Goal: Task Accomplishment & Management: Manage account settings

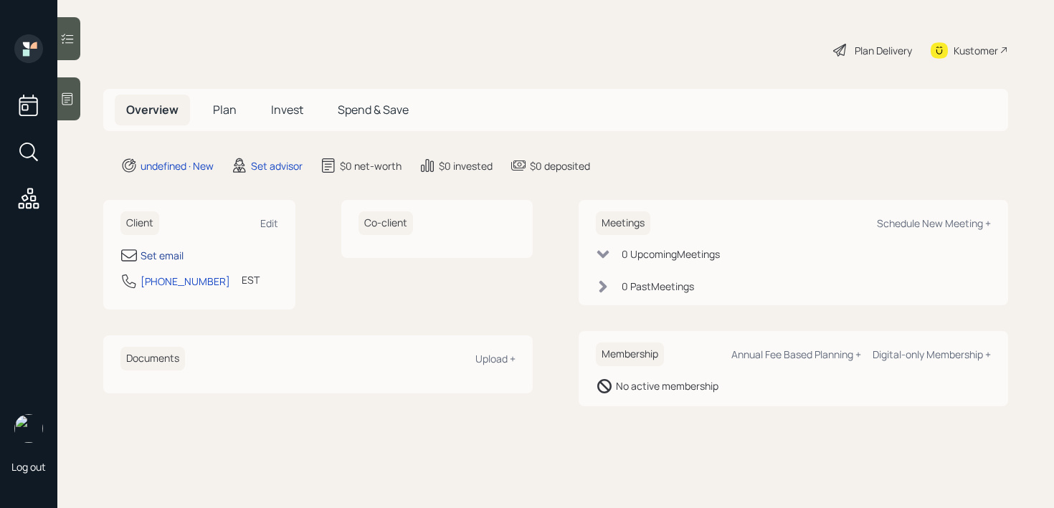
click at [151, 253] on div "Set email" at bounding box center [162, 255] width 43 height 15
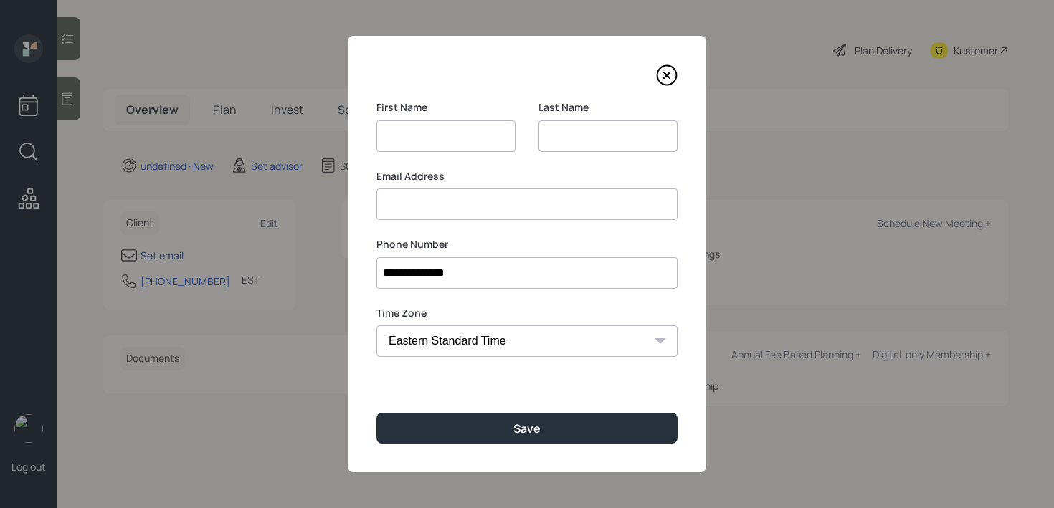
type input "[PHONE_NUMBER]"
type input "[PERSON_NAME]..."
click at [640, 149] on input at bounding box center [608, 136] width 139 height 32
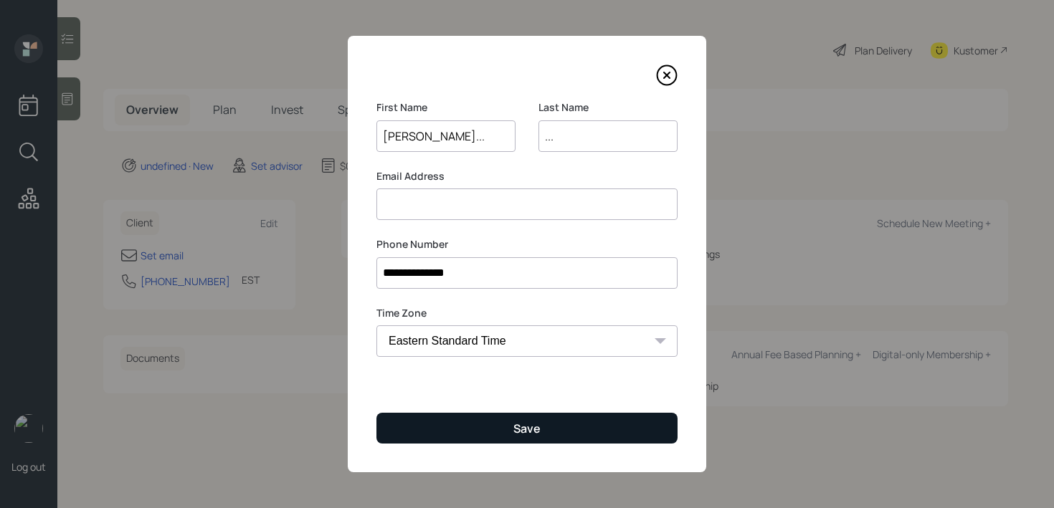
type input "..."
click at [530, 436] on div "Save" at bounding box center [526, 429] width 27 height 16
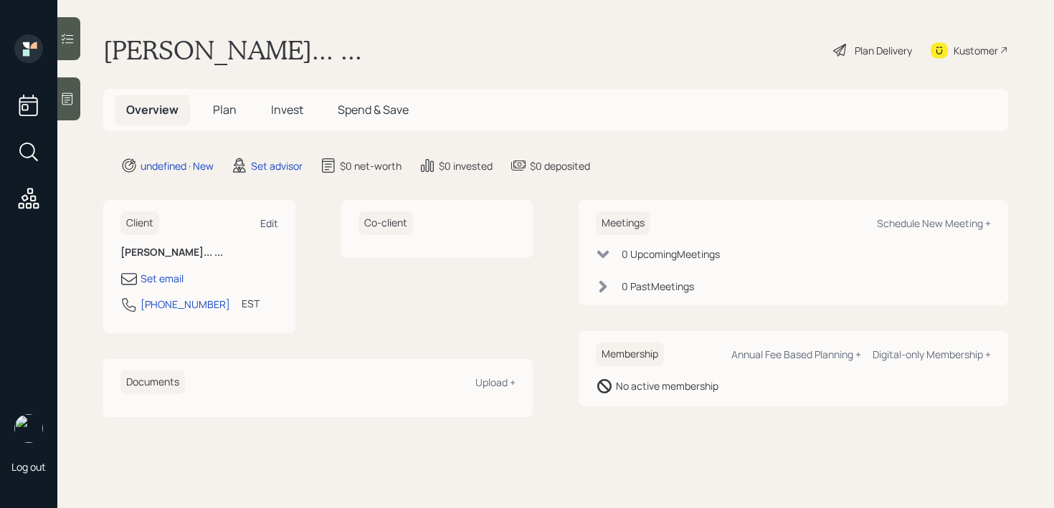
click at [278, 224] on div "Edit" at bounding box center [269, 224] width 18 height 14
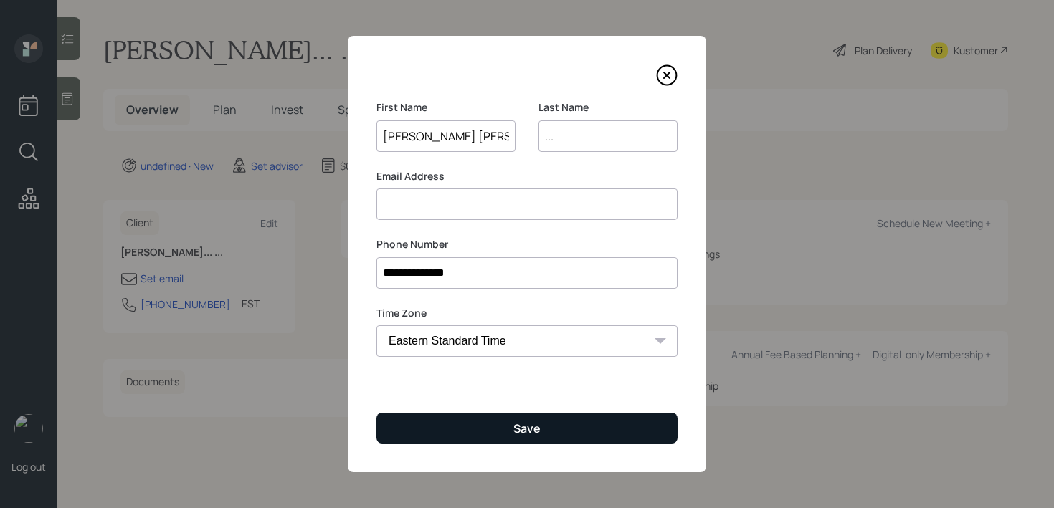
type input "[PERSON_NAME] [PERSON_NAME]"
click at [533, 413] on button "Save" at bounding box center [526, 428] width 301 height 31
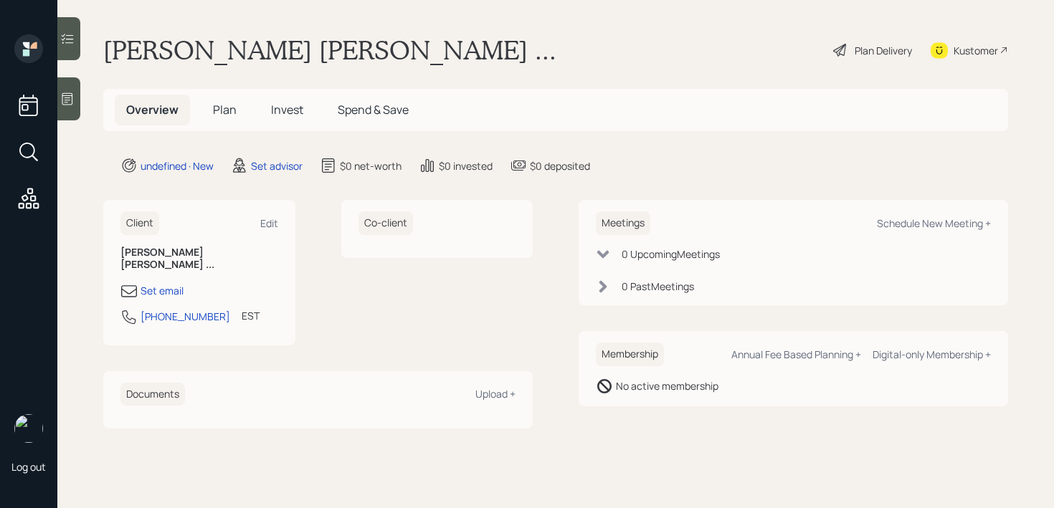
click at [74, 105] on icon at bounding box center [67, 99] width 14 height 14
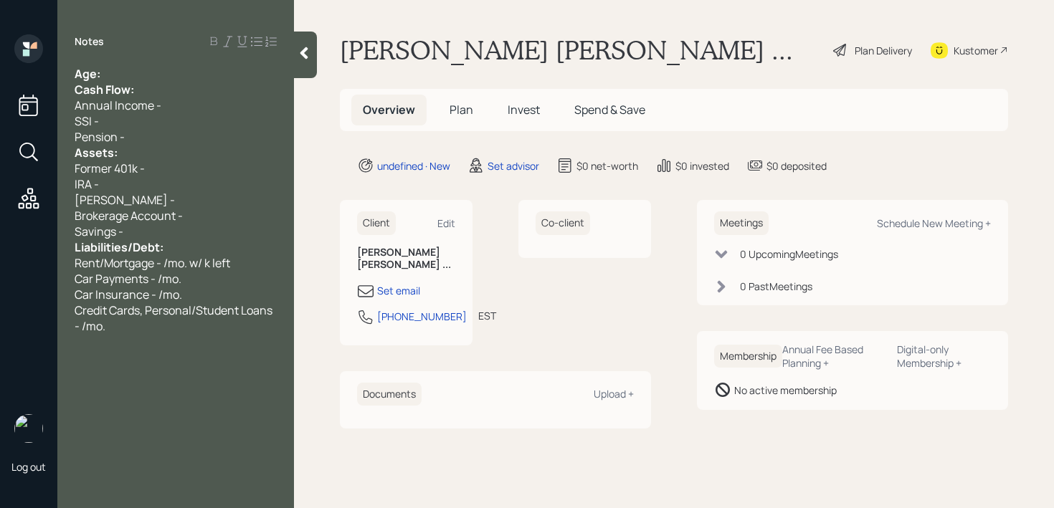
click at [187, 75] on div "Age:" at bounding box center [176, 74] width 202 height 16
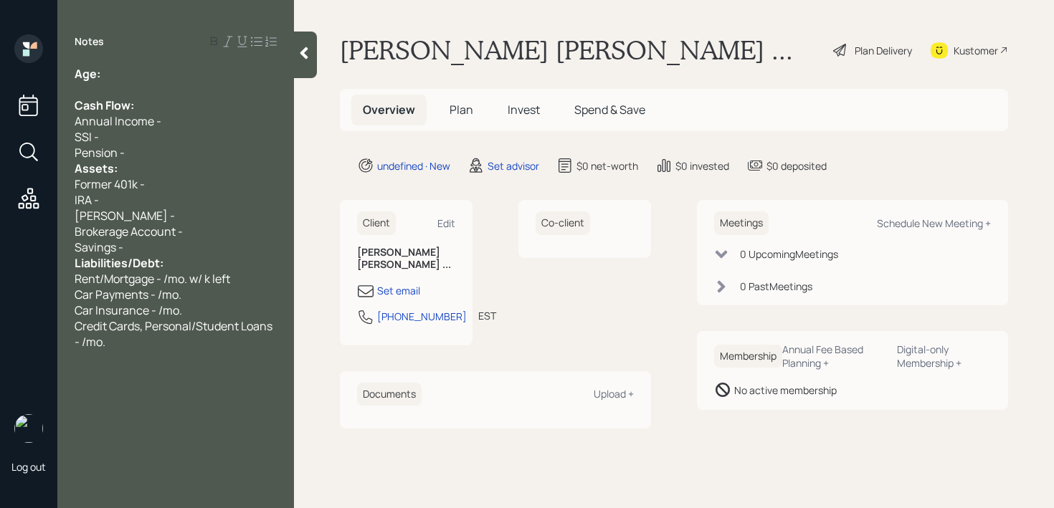
click at [167, 151] on div "Pension -" at bounding box center [176, 153] width 202 height 16
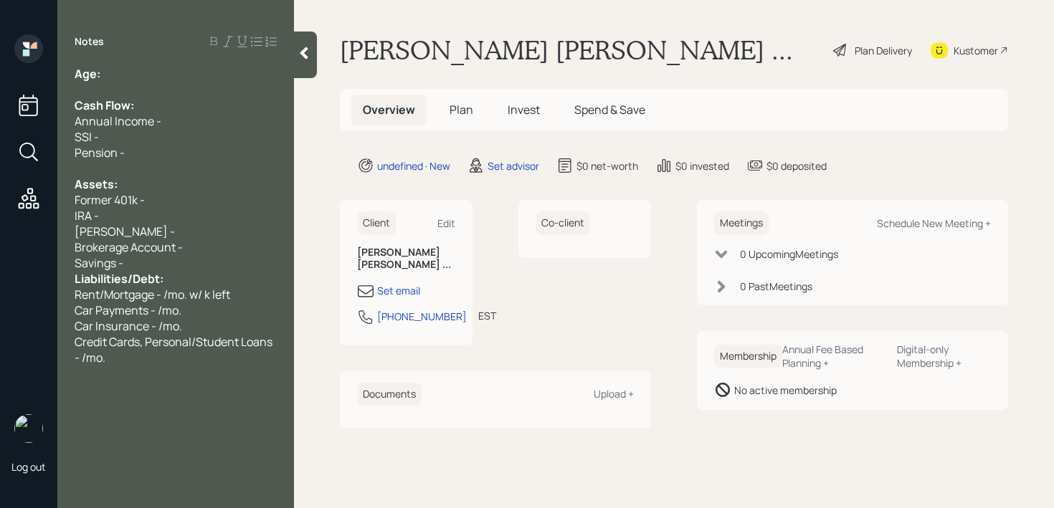
click at [146, 256] on div "Savings -" at bounding box center [176, 263] width 202 height 16
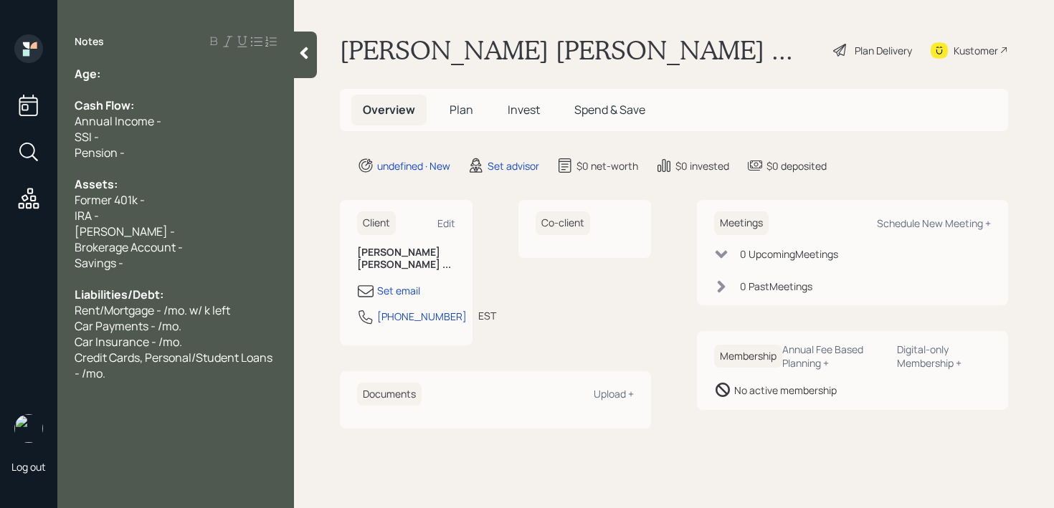
click at [156, 76] on div "Age:" at bounding box center [176, 74] width 202 height 16
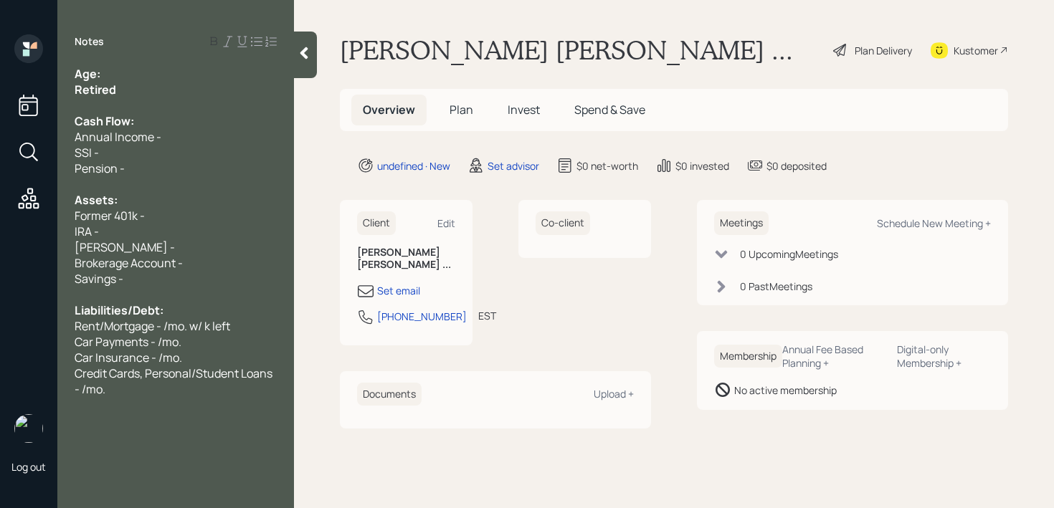
drag, startPoint x: 161, startPoint y: 98, endPoint x: 27, endPoint y: 98, distance: 134.1
click at [27, 98] on div "Log out Notes Age: Retired Cash Flow: Annual Income - SSI - Pension - Assets: F…" at bounding box center [527, 254] width 1054 height 508
drag, startPoint x: 136, startPoint y: 87, endPoint x: 75, endPoint y: 88, distance: 60.2
click at [75, 88] on div "Retired" at bounding box center [176, 90] width 202 height 16
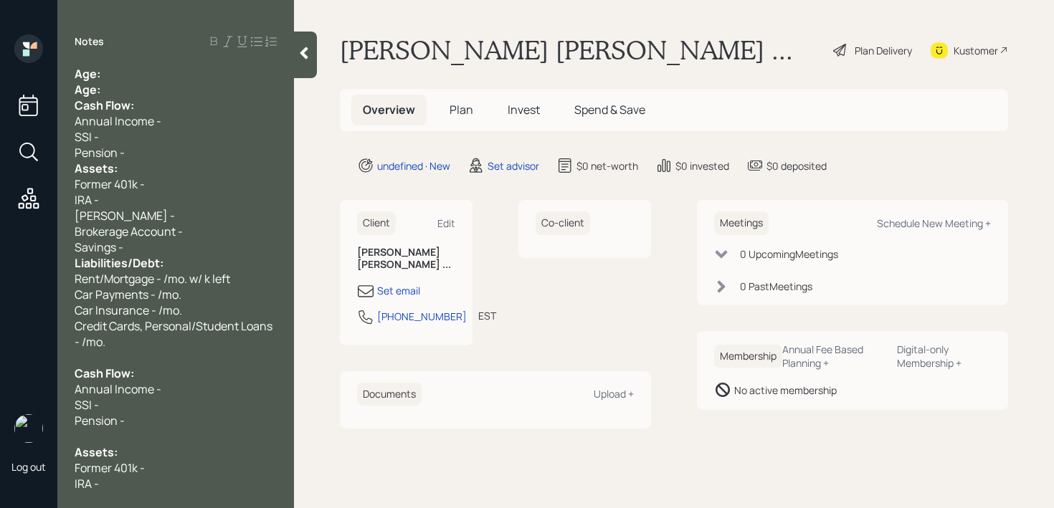
click at [143, 80] on div "Age:" at bounding box center [176, 74] width 202 height 16
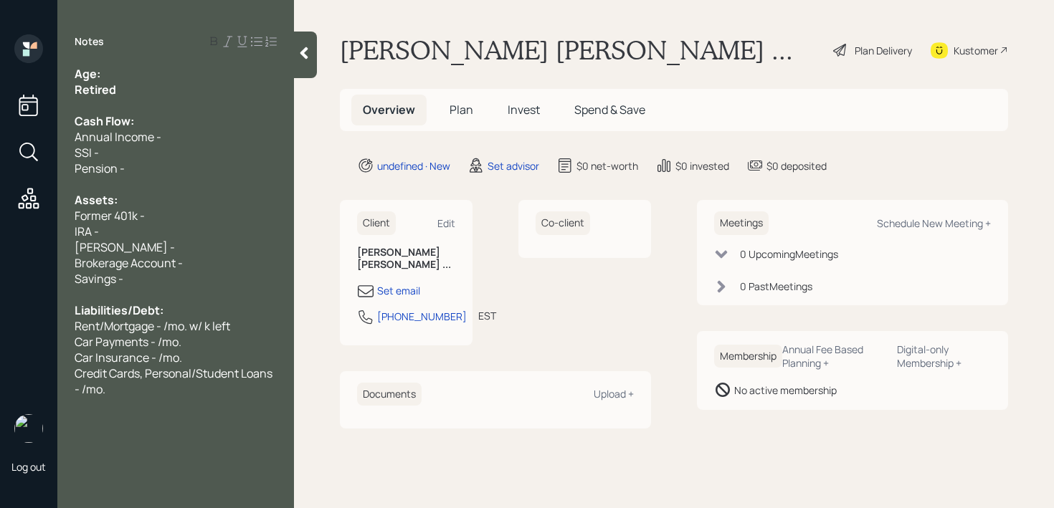
click at [143, 80] on div "Age:" at bounding box center [176, 74] width 202 height 16
drag, startPoint x: 122, startPoint y: 88, endPoint x: 0, endPoint y: 88, distance: 121.9
click at [0, 88] on div "Log out Notes Age: [DEMOGRAPHIC_DATA] Retired Cash Flow: Annual Income - SSI - …" at bounding box center [527, 254] width 1054 height 508
click at [138, 120] on div "Cash Flow:" at bounding box center [176, 121] width 202 height 16
click at [133, 188] on div at bounding box center [176, 184] width 202 height 16
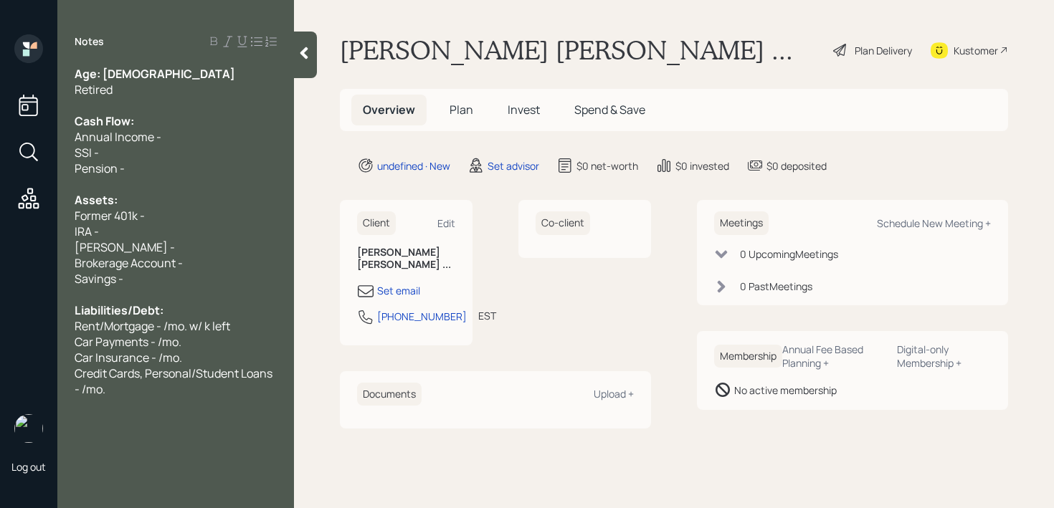
click at [133, 229] on div "IRA -" at bounding box center [176, 232] width 202 height 16
drag, startPoint x: 85, startPoint y: 219, endPoint x: 0, endPoint y: 219, distance: 85.3
click at [0, 219] on div "Log out Notes Age: [DEMOGRAPHIC_DATA] Retired Cash Flow: Annual Income - SSI - …" at bounding box center [527, 254] width 1054 height 508
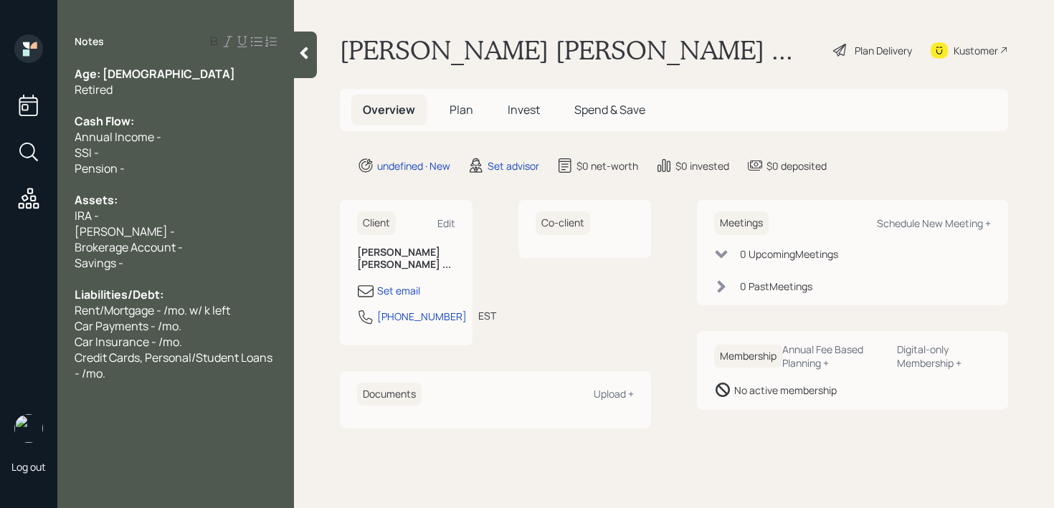
click at [150, 268] on div "Savings -" at bounding box center [176, 263] width 202 height 16
drag, startPoint x: 198, startPoint y: 254, endPoint x: 65, endPoint y: 253, distance: 133.4
click at [65, 253] on div "Age: [DEMOGRAPHIC_DATA] Retired Cash Flow: Annual Income - SSI - Pension - Asse…" at bounding box center [175, 224] width 237 height 316
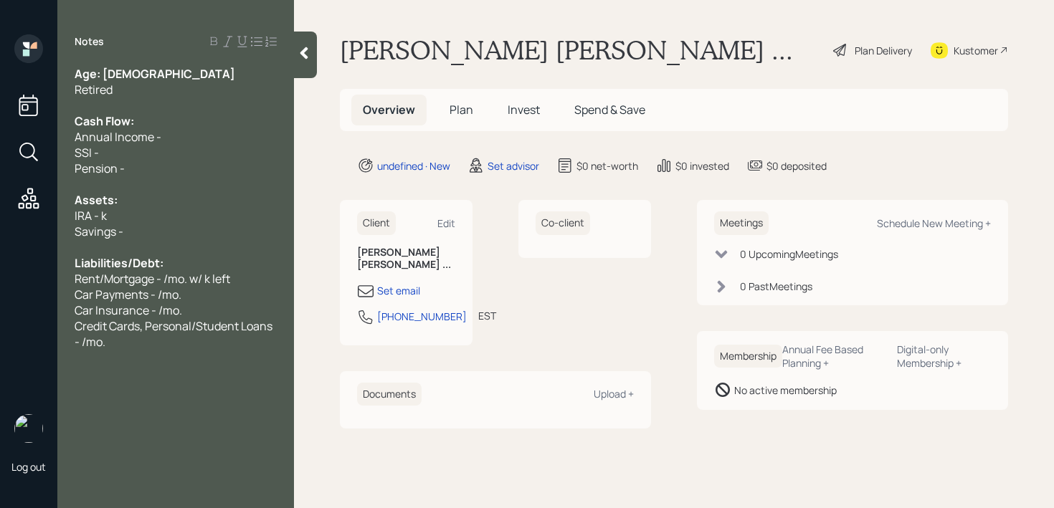
click at [136, 159] on div "SSI -" at bounding box center [176, 153] width 202 height 16
click at [157, 158] on div "SSI -" at bounding box center [176, 153] width 202 height 16
click at [148, 212] on div "IRA - k" at bounding box center [176, 216] width 202 height 16
click at [102, 212] on span "IRA - k" at bounding box center [91, 216] width 32 height 16
click at [300, 128] on main "[PERSON_NAME] [PERSON_NAME] ... Plan Delivery Kustomer Overview Plan Invest Spe…" at bounding box center [674, 254] width 760 height 508
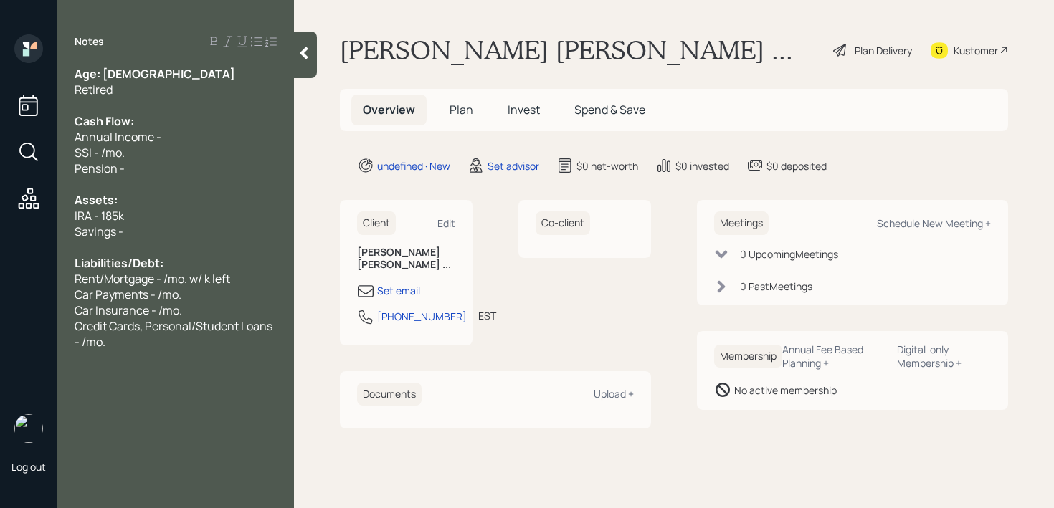
click at [171, 190] on div at bounding box center [176, 184] width 202 height 16
click at [171, 233] on div "Savings -" at bounding box center [176, 232] width 202 height 16
click at [172, 234] on div "Savings - k" at bounding box center [176, 232] width 202 height 16
click at [153, 348] on div "Credit Cards, Personal/Student Loans - /mo." at bounding box center [176, 334] width 202 height 32
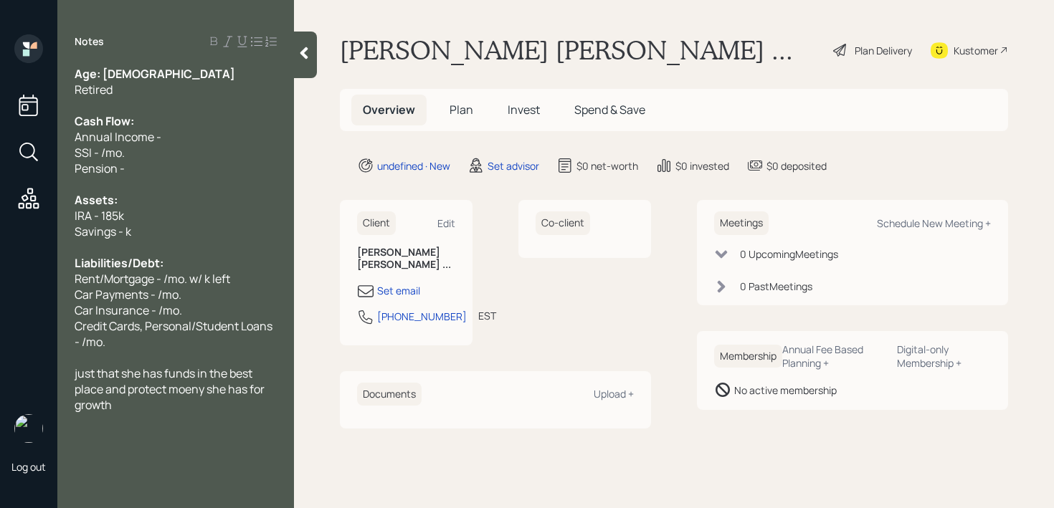
click at [110, 202] on span "Assets:" at bounding box center [96, 200] width 43 height 16
click at [111, 208] on span "IRA - 185k" at bounding box center [99, 216] width 49 height 16
drag, startPoint x: 126, startPoint y: 73, endPoint x: 102, endPoint y: 75, distance: 24.4
click at [102, 75] on div "Age: [DEMOGRAPHIC_DATA]" at bounding box center [176, 74] width 202 height 16
click at [170, 160] on div "Age: [DEMOGRAPHIC_DATA] Retired Cash Flow: Annual Income - SSI - /mo. Pension -…" at bounding box center [176, 239] width 202 height 347
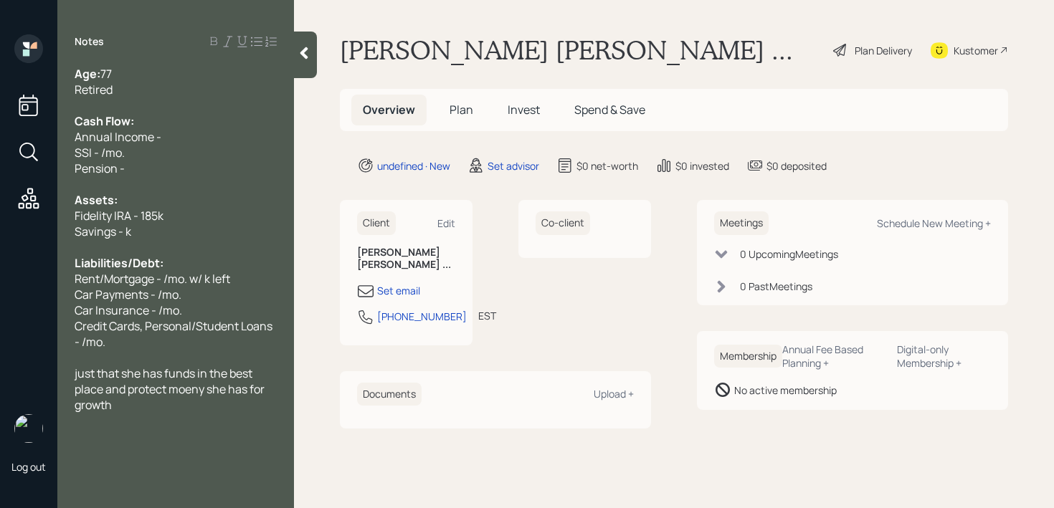
click at [174, 123] on div "Cash Flow:" at bounding box center [176, 121] width 202 height 16
click at [155, 159] on div "SSI - /mo." at bounding box center [176, 153] width 202 height 16
click at [125, 155] on div "SSI - /mo." at bounding box center [176, 153] width 202 height 16
click at [109, 153] on span "SSI - /mo." at bounding box center [100, 153] width 50 height 16
click at [114, 140] on span "Annual Income -" at bounding box center [118, 137] width 87 height 16
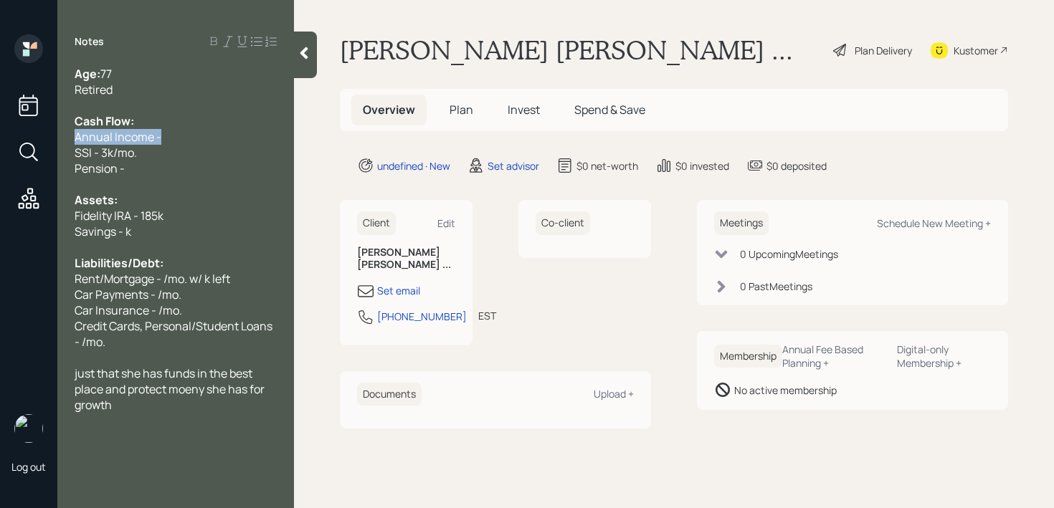
drag, startPoint x: 185, startPoint y: 139, endPoint x: 0, endPoint y: 141, distance: 185.0
click at [0, 141] on div "Log out Notes Age: [DEMOGRAPHIC_DATA] Retired Cash Flow: Annual Income - SSI - …" at bounding box center [527, 254] width 1054 height 508
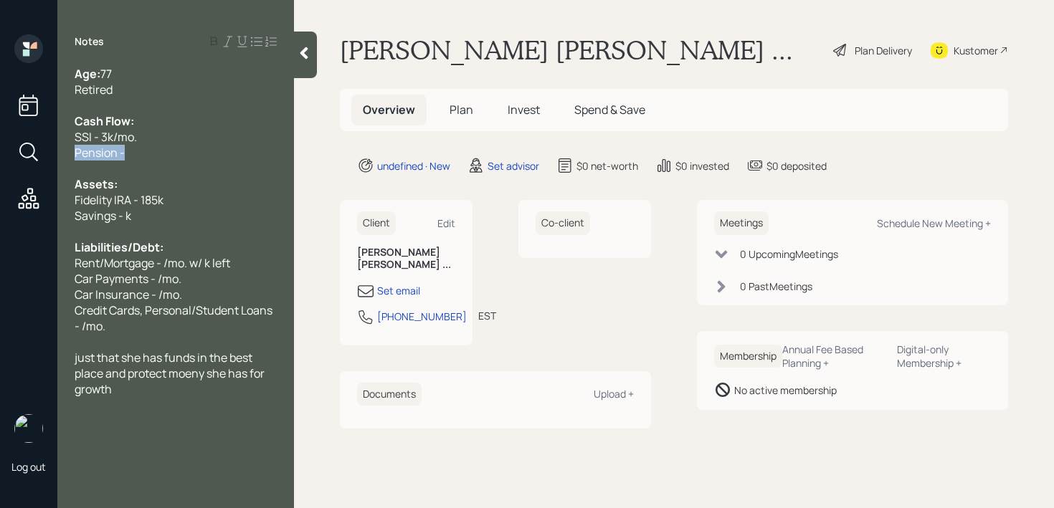
drag, startPoint x: 153, startPoint y: 152, endPoint x: 12, endPoint y: 155, distance: 140.6
click at [12, 155] on div "Log out Notes Age: [DEMOGRAPHIC_DATA] Retired Cash Flow: SSI - 3k/mo. Pension -…" at bounding box center [527, 254] width 1054 height 508
click at [140, 144] on div "SSI - 3k/mo." at bounding box center [176, 137] width 202 height 16
click at [141, 144] on div "SSI - 3k/mo." at bounding box center [176, 137] width 202 height 16
click at [143, 148] on div "Pension -" at bounding box center [176, 153] width 202 height 16
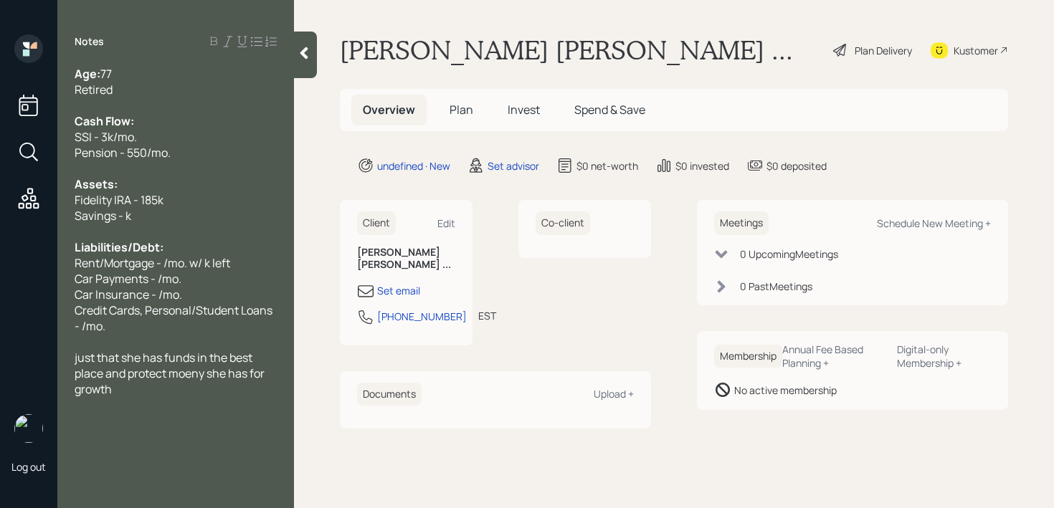
click at [148, 100] on div at bounding box center [176, 106] width 202 height 16
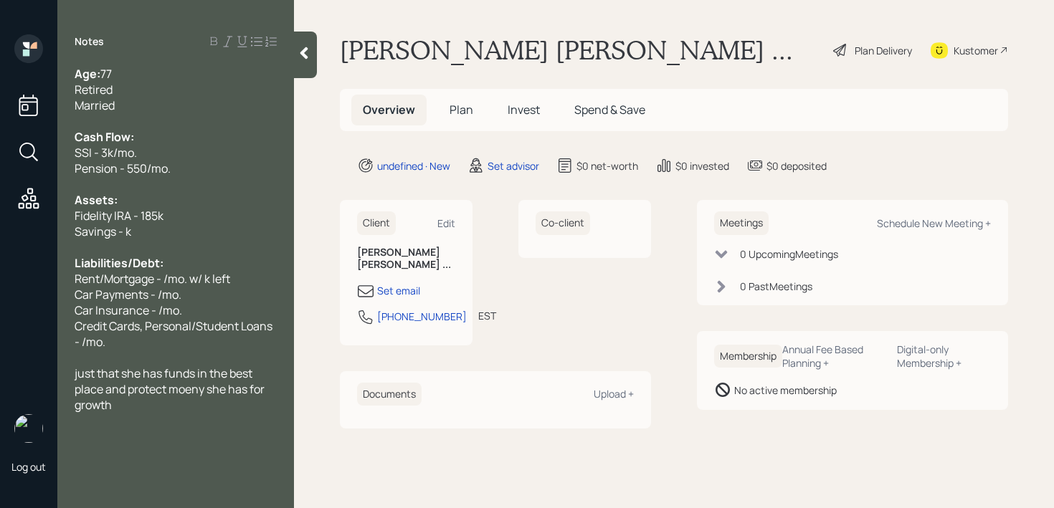
click at [142, 121] on div at bounding box center [176, 121] width 202 height 16
drag, startPoint x: 139, startPoint y: 104, endPoint x: 0, endPoint y: 104, distance: 139.1
click at [0, 104] on div "Log out Notes Age: [DEMOGRAPHIC_DATA] Retired Married Cash Flow: SSI - 3k/mo. P…" at bounding box center [527, 254] width 1054 height 508
click at [251, 247] on div at bounding box center [176, 248] width 202 height 16
click at [192, 240] on div at bounding box center [176, 248] width 202 height 16
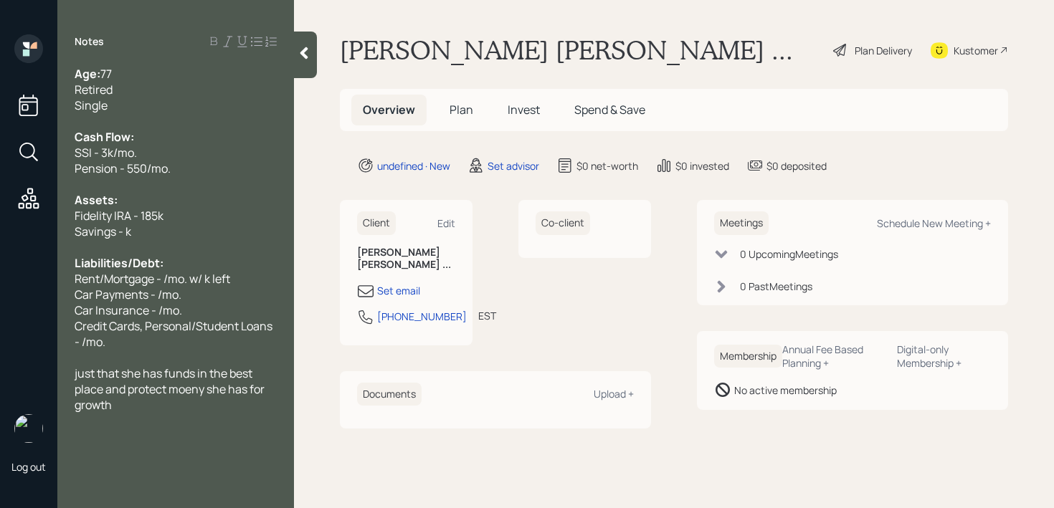
click at [198, 236] on div "Savings - k" at bounding box center [176, 232] width 202 height 16
drag, startPoint x: 128, startPoint y: 232, endPoint x: 290, endPoint y: 220, distance: 162.5
click at [128, 232] on span "Savings - k" at bounding box center [103, 232] width 57 height 16
click at [177, 219] on div "Fidelity IRA - 185k" at bounding box center [176, 216] width 202 height 16
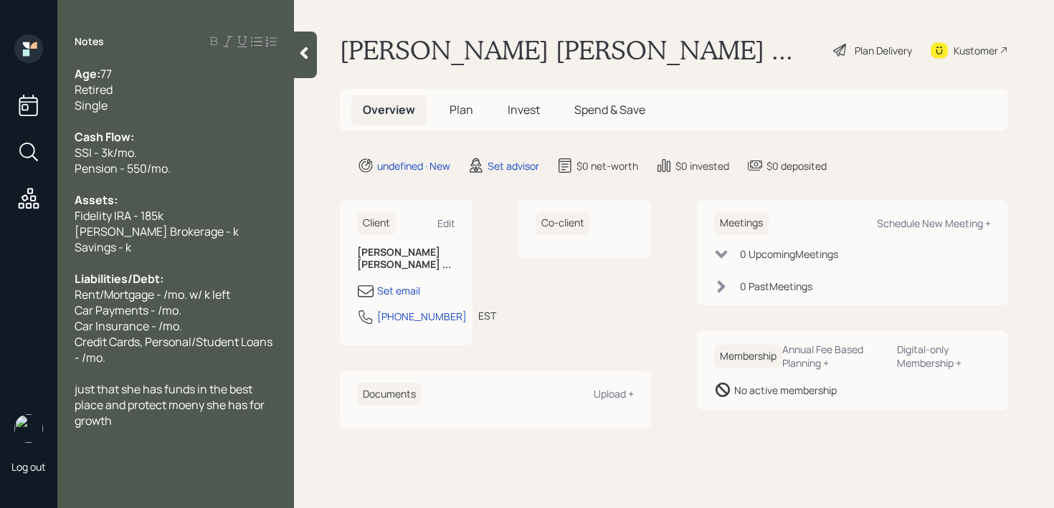
drag, startPoint x: 125, startPoint y: 253, endPoint x: 392, endPoint y: 169, distance: 279.6
click at [125, 253] on span "Savings - k" at bounding box center [103, 248] width 57 height 16
click at [194, 236] on div "[PERSON_NAME] Brokerage - k" at bounding box center [176, 232] width 202 height 16
click at [180, 293] on span "Rent/Mortgage - /mo. w/ k left" at bounding box center [153, 295] width 156 height 16
drag, startPoint x: 250, startPoint y: 295, endPoint x: 0, endPoint y: 295, distance: 250.3
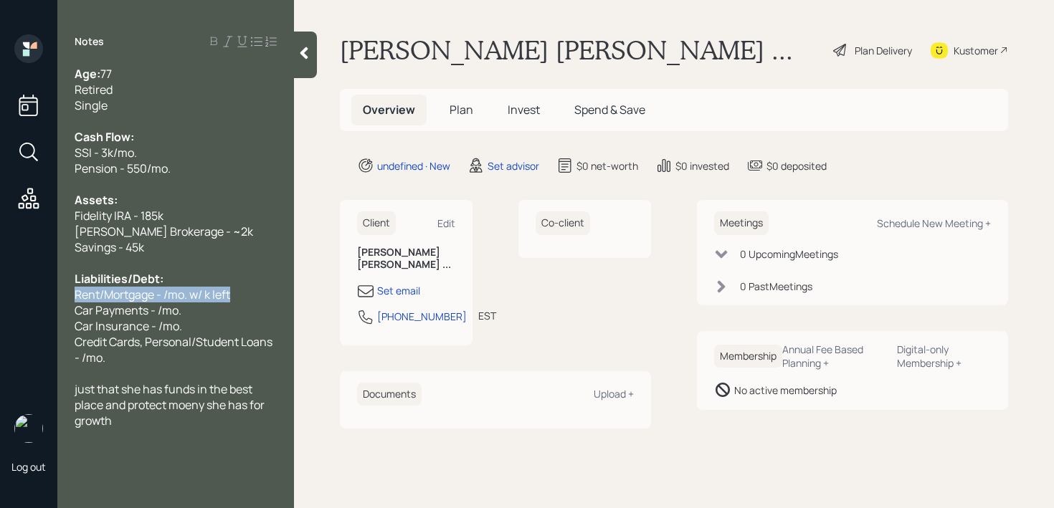
click at [0, 295] on div "Log out Notes Age: [DEMOGRAPHIC_DATA] Retired Single Cash Flow: SSI - 3k/mo. Pe…" at bounding box center [527, 254] width 1054 height 508
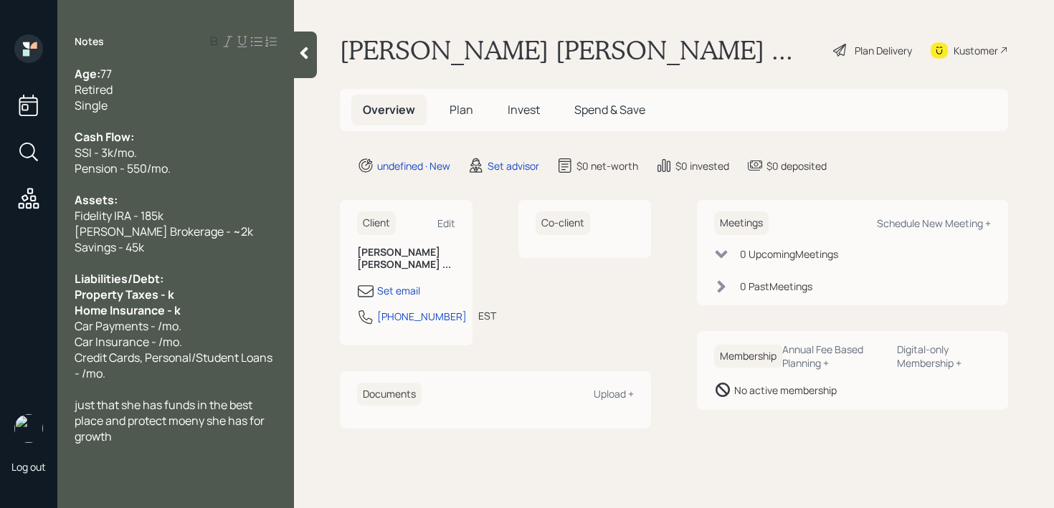
click at [168, 291] on span "Property Taxes - k" at bounding box center [125, 295] width 100 height 16
click at [171, 315] on span "Home Insurance - k" at bounding box center [128, 311] width 106 height 16
drag, startPoint x: 162, startPoint y: 295, endPoint x: 218, endPoint y: 237, distance: 81.2
click at [162, 295] on span "Property Taxes - 4k" at bounding box center [128, 295] width 107 height 16
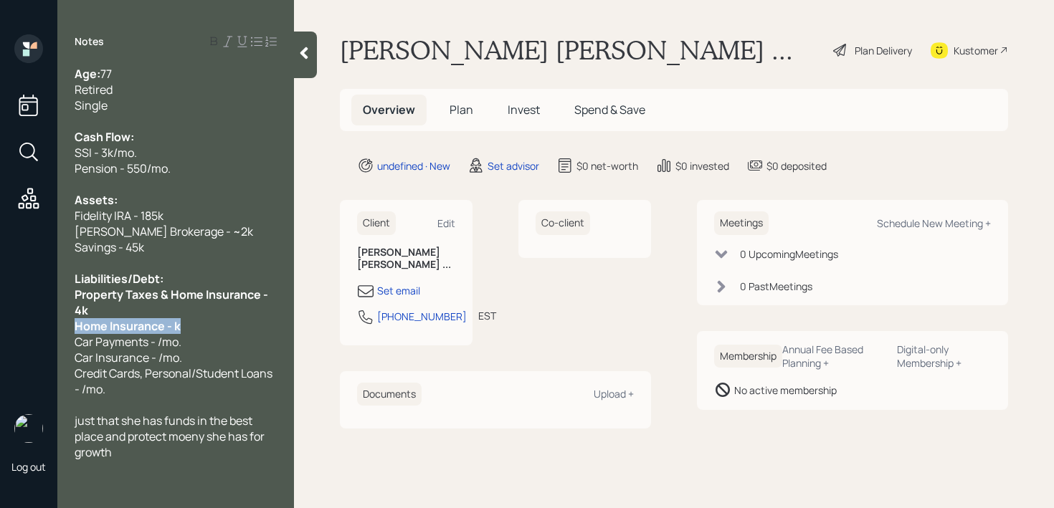
drag, startPoint x: 128, startPoint y: 328, endPoint x: 0, endPoint y: 328, distance: 128.4
click at [0, 328] on div "Log out Notes Age: [DEMOGRAPHIC_DATA] Retired Single Cash Flow: SSI - 3k/mo. Pe…" at bounding box center [527, 254] width 1054 height 508
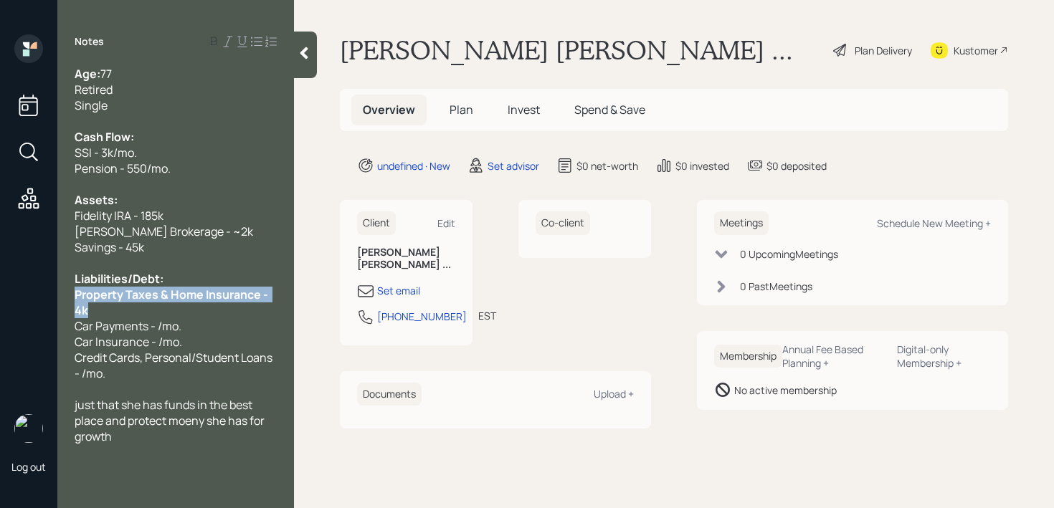
drag, startPoint x: 98, startPoint y: 307, endPoint x: 66, endPoint y: 300, distance: 33.1
click at [66, 300] on div "Age: [DEMOGRAPHIC_DATA] Retired Single Cash Flow: SSI - 3k/mo. Pension - 550/mo…" at bounding box center [175, 255] width 237 height 379
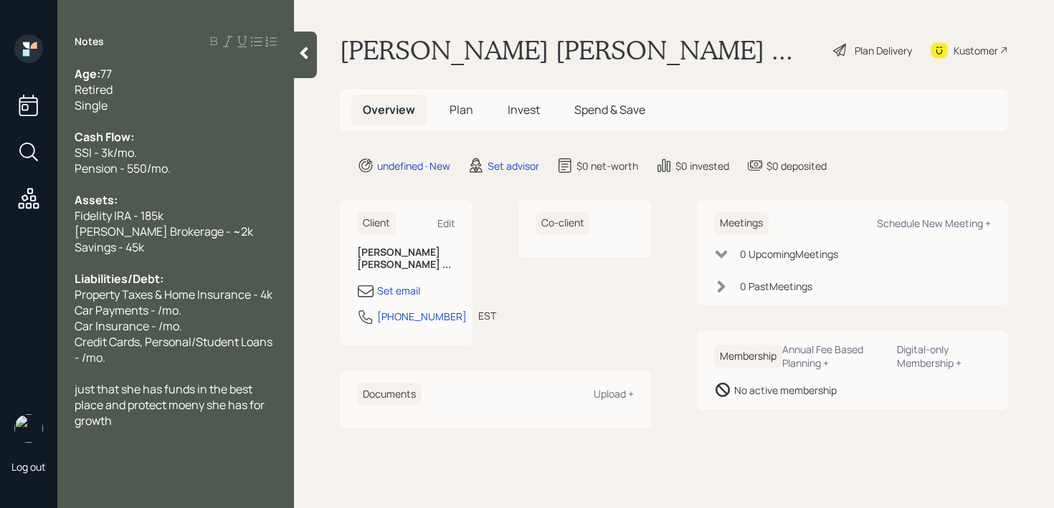
click at [114, 321] on span "Car Insurance - /mo." at bounding box center [129, 326] width 108 height 16
click at [176, 318] on span "Car Insurance - /mo." at bounding box center [129, 326] width 108 height 16
drag, startPoint x: 187, startPoint y: 312, endPoint x: 0, endPoint y: 312, distance: 187.2
click at [0, 312] on div "Log out Notes Age: [DEMOGRAPHIC_DATA] Retired Single Cash Flow: SSI - 3k/mo. Pe…" at bounding box center [527, 254] width 1054 height 508
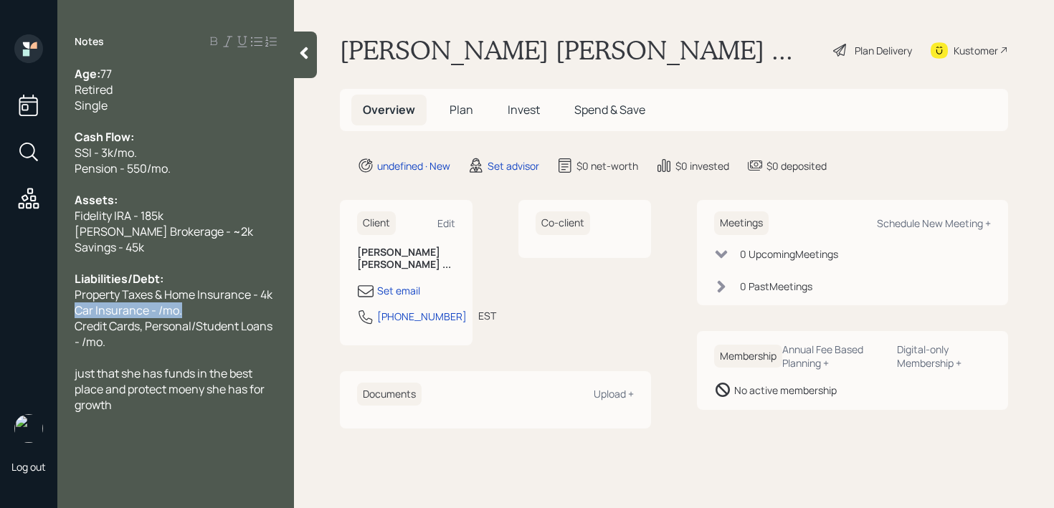
drag, startPoint x: 182, startPoint y: 306, endPoint x: 0, endPoint y: 306, distance: 182.1
click at [0, 306] on div "Log out Notes Age: [DEMOGRAPHIC_DATA] Retired Single Cash Flow: SSI - 3k/mo. Pe…" at bounding box center [527, 254] width 1054 height 508
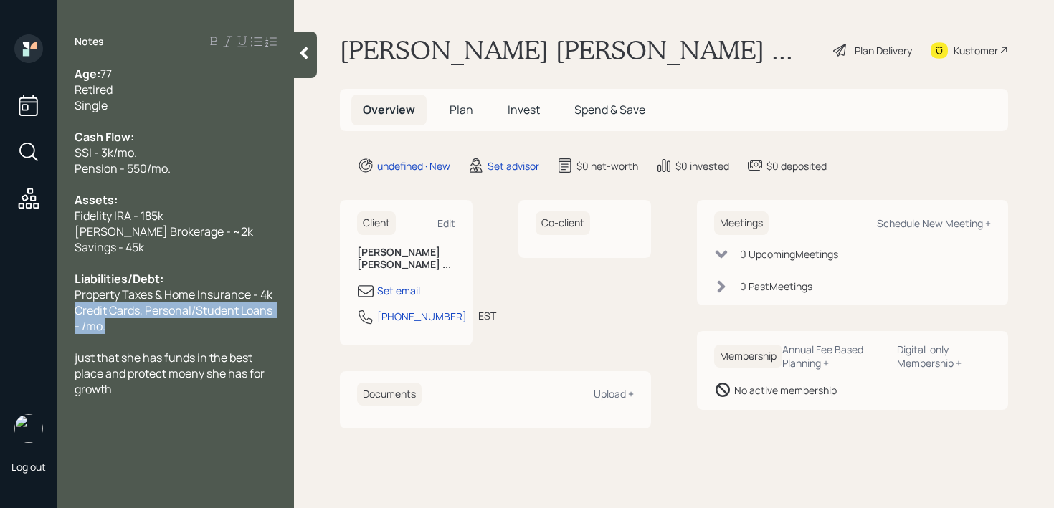
drag, startPoint x: 134, startPoint y: 334, endPoint x: 72, endPoint y: 310, distance: 66.7
click at [72, 310] on div "Age: [DEMOGRAPHIC_DATA] Retired Single Cash Flow: SSI - 3k/mo. Pension - 550/mo…" at bounding box center [175, 231] width 237 height 331
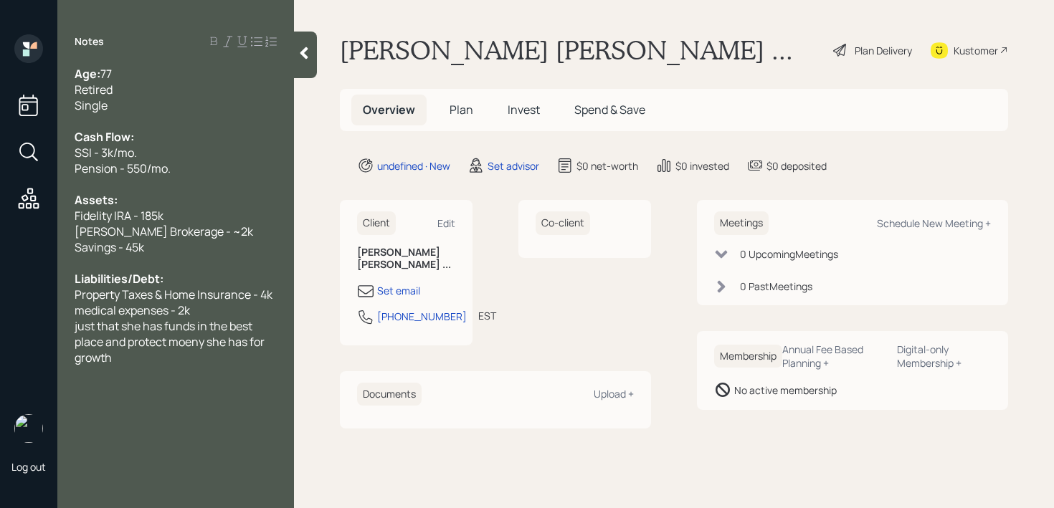
click at [81, 310] on span "medical expenses - 2k" at bounding box center [132, 311] width 115 height 16
click at [221, 315] on div "Medical expenses - 2k" at bounding box center [176, 311] width 202 height 16
click at [153, 376] on div "just that she has funds in the best place and protect moeny she has for growth" at bounding box center [176, 357] width 202 height 47
click at [300, 58] on icon at bounding box center [304, 53] width 14 height 14
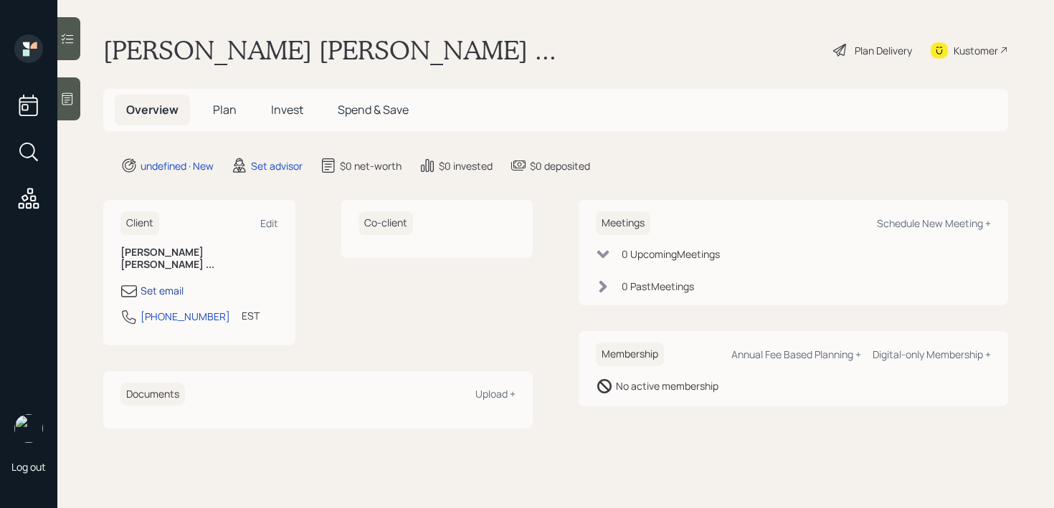
click at [166, 283] on div "Set email" at bounding box center [162, 290] width 43 height 15
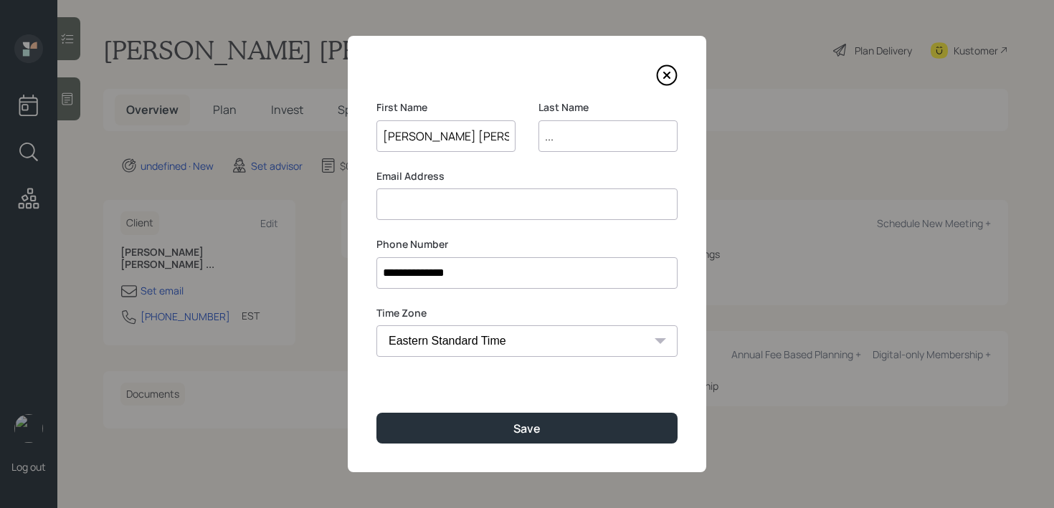
click at [586, 137] on input "..." at bounding box center [608, 136] width 139 height 32
drag, startPoint x: 586, startPoint y: 137, endPoint x: 481, endPoint y: 137, distance: 104.7
click at [481, 137] on div "First Name [PERSON_NAME] [PERSON_NAME] Last Name ..." at bounding box center [526, 134] width 301 height 69
click at [519, 123] on div "First Name [PERSON_NAME] [PERSON_NAME] Last Name" at bounding box center [526, 134] width 301 height 69
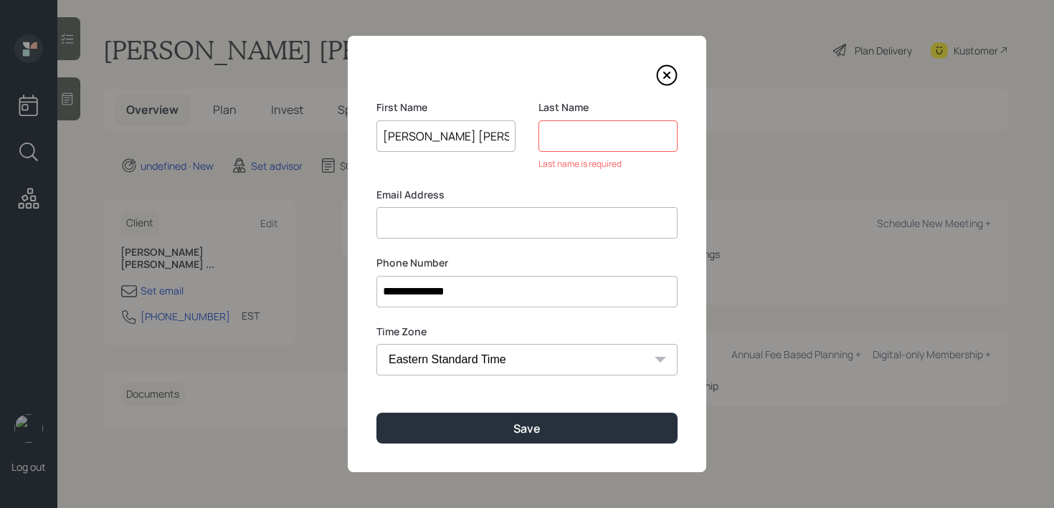
click at [570, 128] on input at bounding box center [608, 136] width 139 height 32
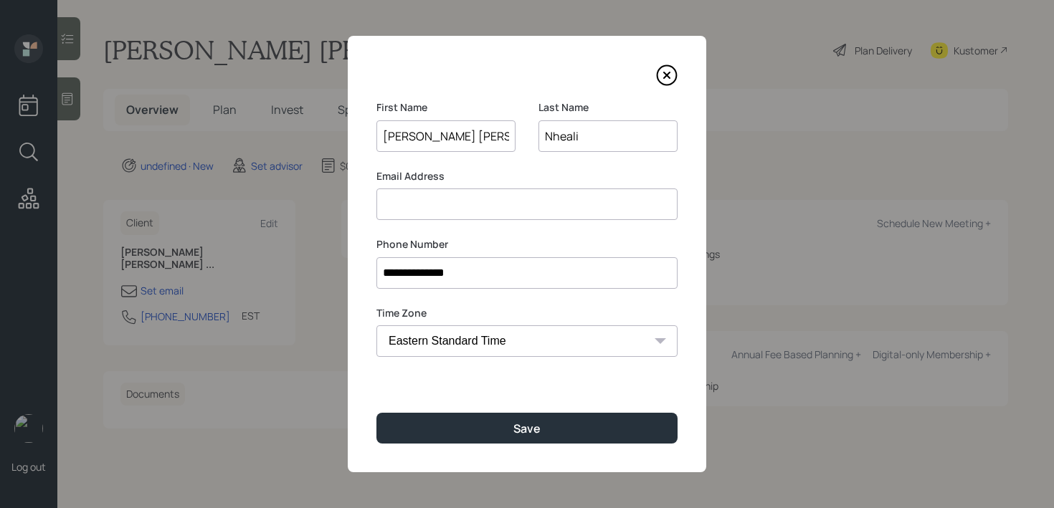
type input "Nheali"
click at [418, 137] on input "[PERSON_NAME] [PERSON_NAME]" at bounding box center [445, 136] width 139 height 32
type input "[PERSON_NAME] [PERSON_NAME]"
click at [420, 197] on input at bounding box center [526, 205] width 301 height 32
type input "M"
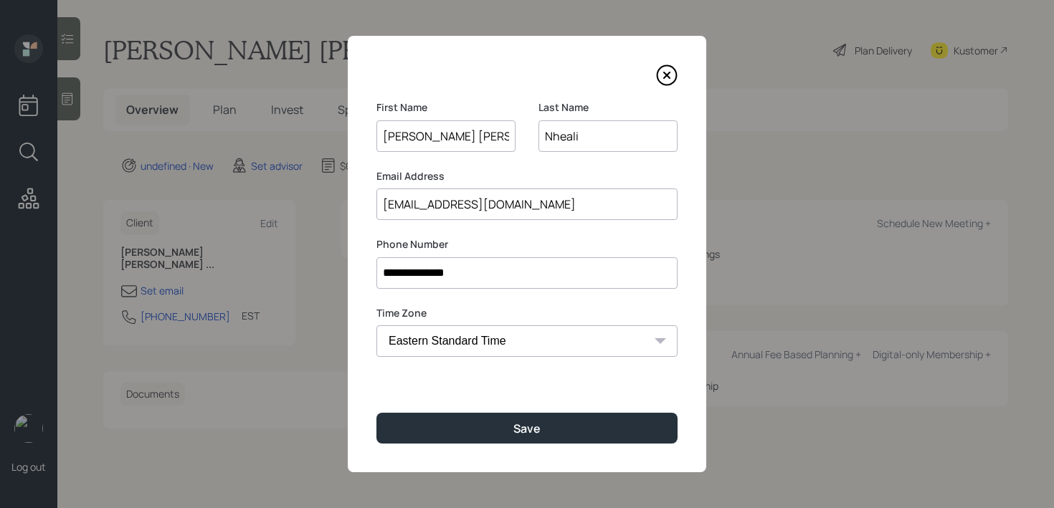
click at [490, 206] on input "[EMAIL_ADDRESS][DOMAIN_NAME]" at bounding box center [526, 205] width 301 height 32
click at [463, 207] on input "[EMAIL_ADDRESS][DOMAIN_NAME]" at bounding box center [526, 205] width 301 height 32
click at [408, 208] on input "[EMAIL_ADDRESS][DOMAIN_NAME]" at bounding box center [526, 205] width 301 height 32
type input "[EMAIL_ADDRESS][DOMAIN_NAME]"
drag, startPoint x: 451, startPoint y: 127, endPoint x: 331, endPoint y: 127, distance: 120.5
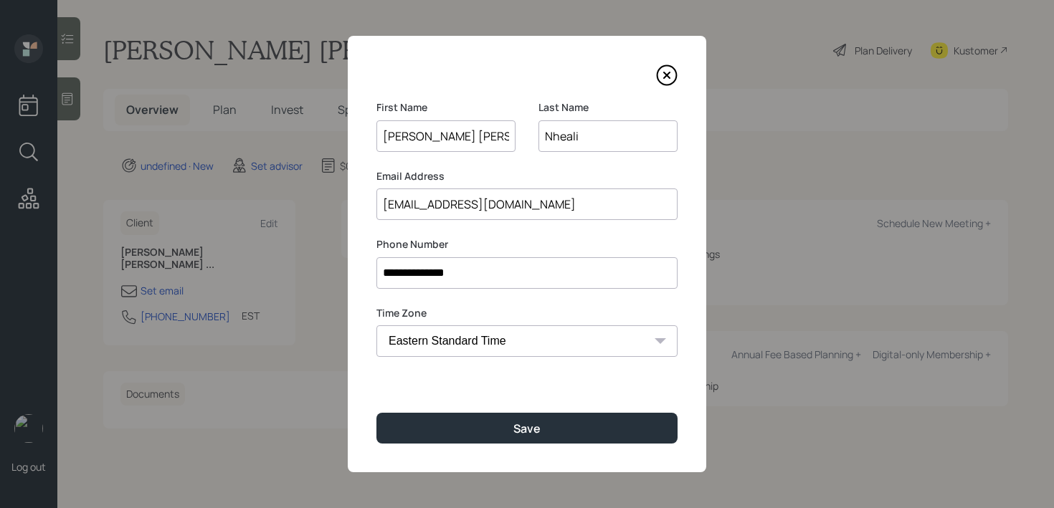
click at [342, 127] on div "**********" at bounding box center [527, 254] width 1054 height 508
type input "[PERSON_NAME]"
click at [513, 210] on input "[EMAIL_ADDRESS][DOMAIN_NAME]" at bounding box center [526, 205] width 301 height 32
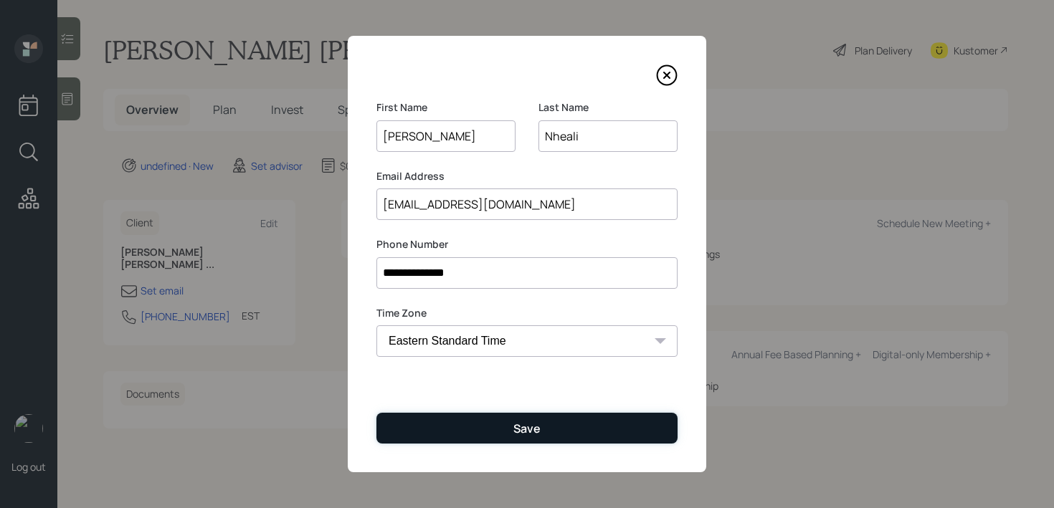
click at [541, 421] on button "Save" at bounding box center [526, 428] width 301 height 31
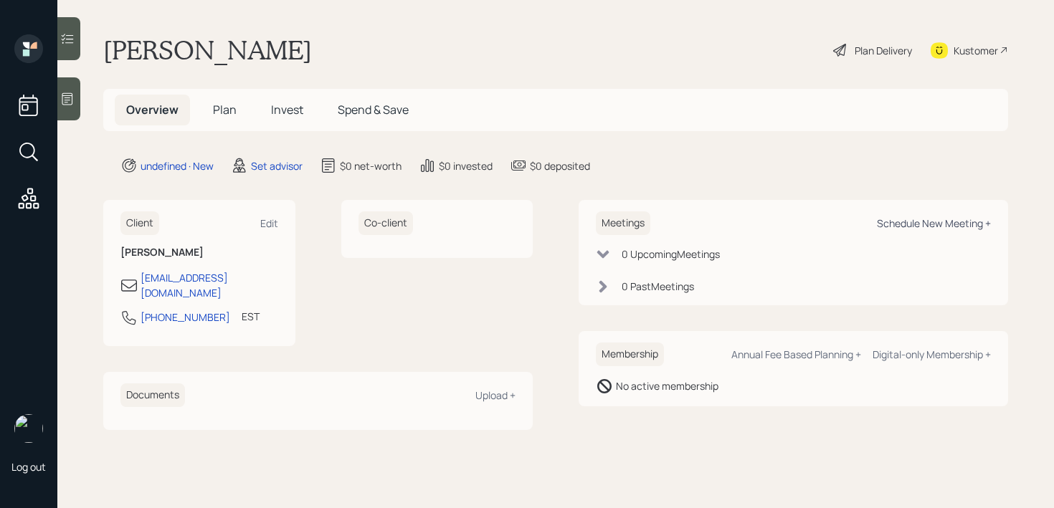
click at [921, 222] on div "Schedule New Meeting +" at bounding box center [934, 224] width 114 height 14
select select "round-[PERSON_NAME]"
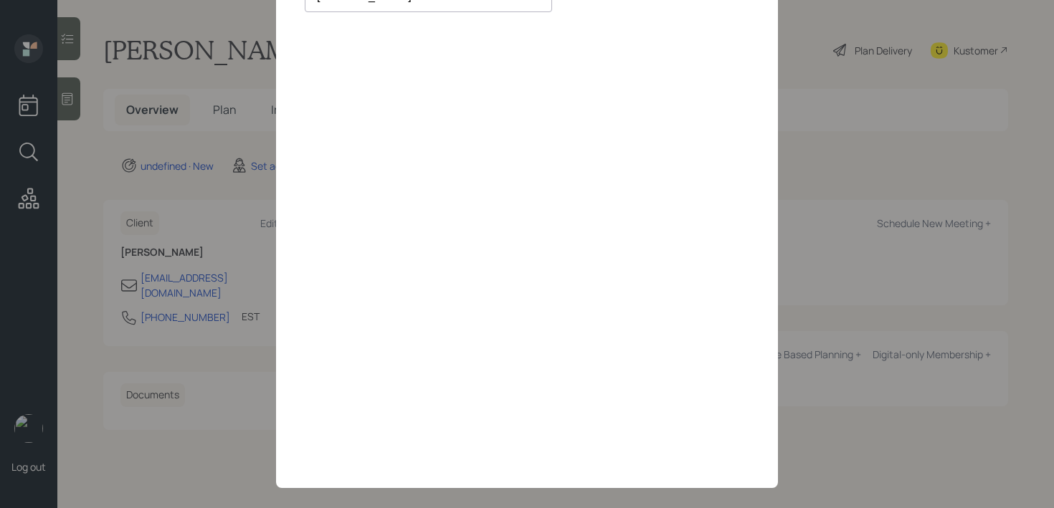
scroll to position [137, 0]
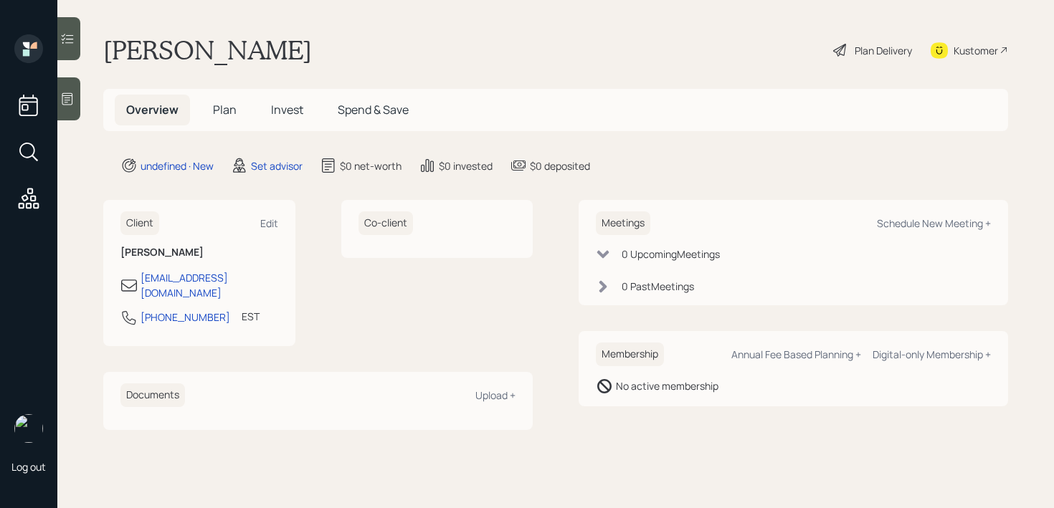
click at [970, 54] on div "Kustomer" at bounding box center [976, 50] width 44 height 15
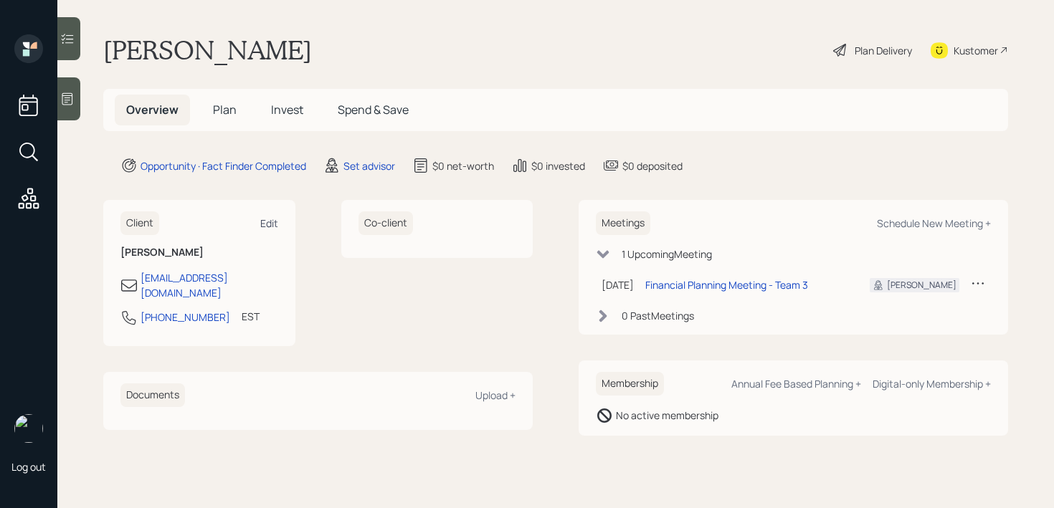
click at [262, 224] on div "Edit" at bounding box center [269, 224] width 18 height 14
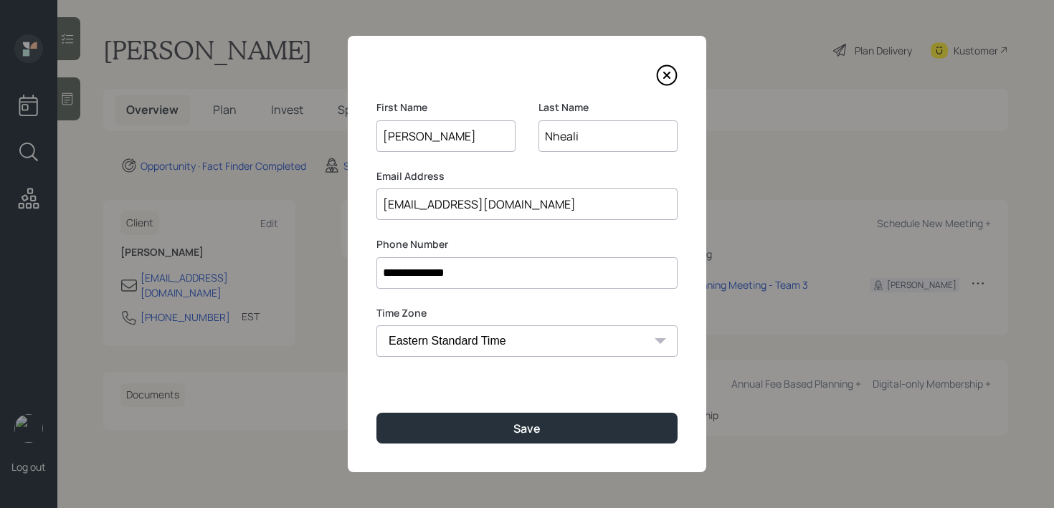
click at [419, 206] on input "[EMAIL_ADDRESS][DOMAIN_NAME]" at bounding box center [526, 205] width 301 height 32
drag, startPoint x: 419, startPoint y: 206, endPoint x: 445, endPoint y: 204, distance: 25.1
click at [445, 204] on input "marianheali3@gmail.com" at bounding box center [526, 205] width 301 height 32
drag, startPoint x: 562, startPoint y: 205, endPoint x: 258, endPoint y: 205, distance: 304.0
click at [258, 205] on div "**********" at bounding box center [527, 254] width 1054 height 508
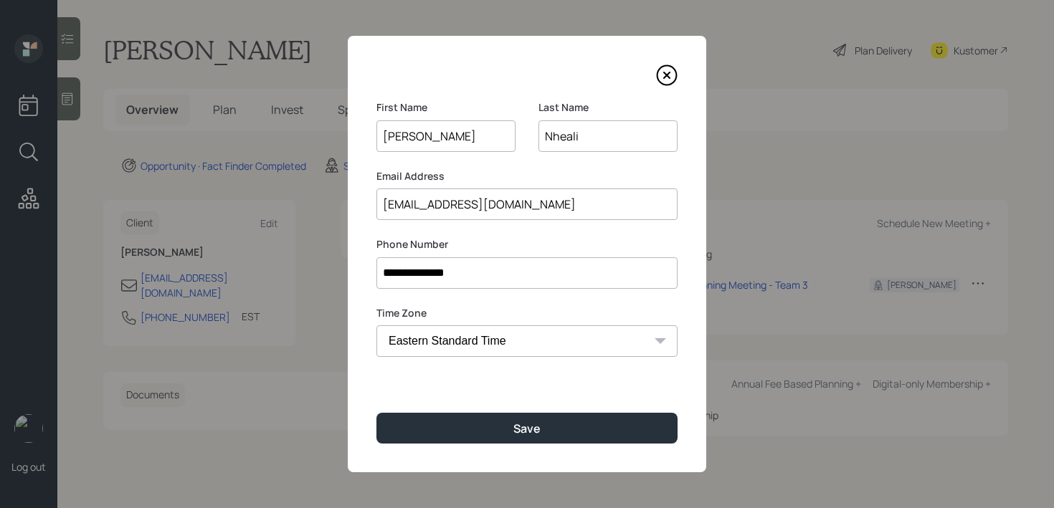
type input "mariannatali3@gmail.com"
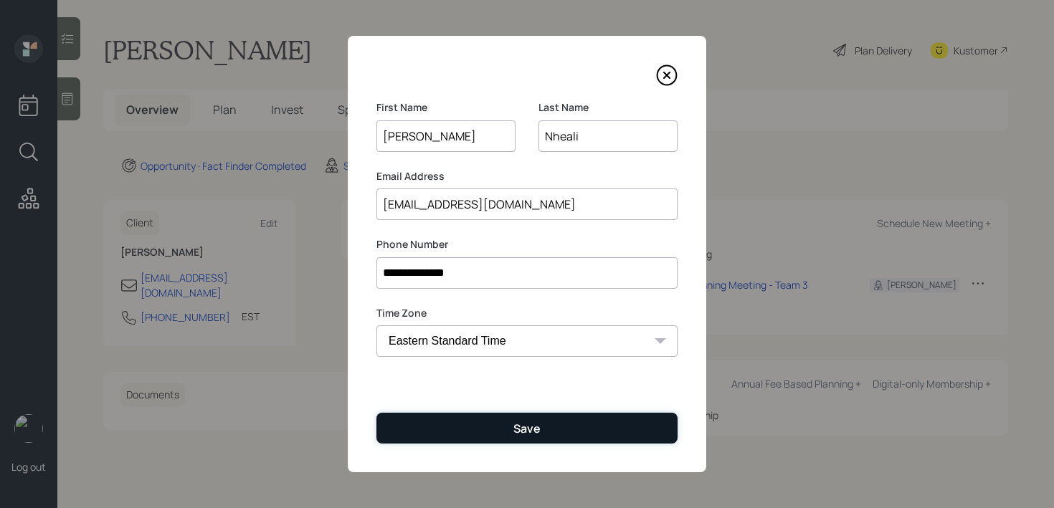
click at [533, 419] on button "Save" at bounding box center [526, 428] width 301 height 31
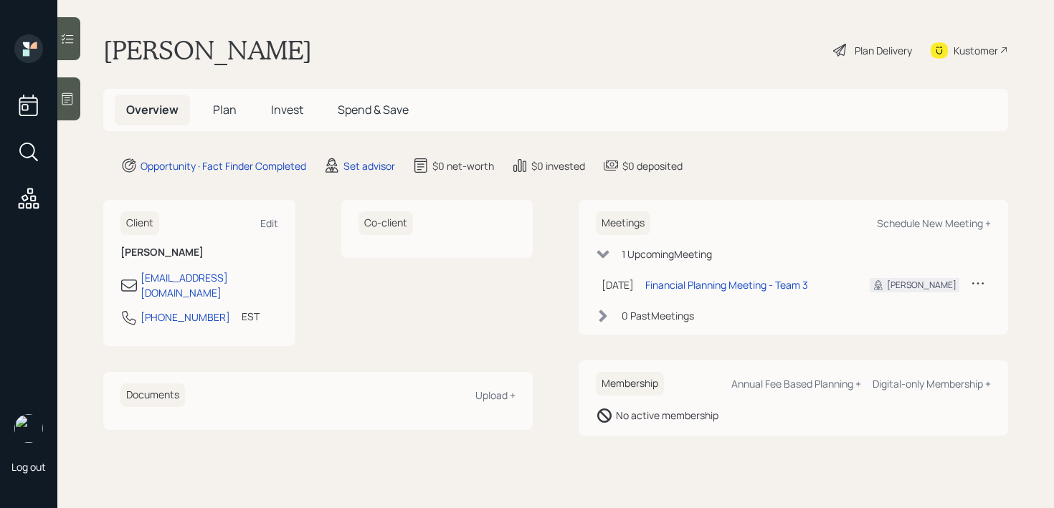
click at [83, 108] on main "Marian Nheali Plan Delivery Kustomer Overview Plan Invest Spend & Save Opportun…" at bounding box center [555, 254] width 997 height 508
click at [68, 108] on div at bounding box center [68, 98] width 23 height 43
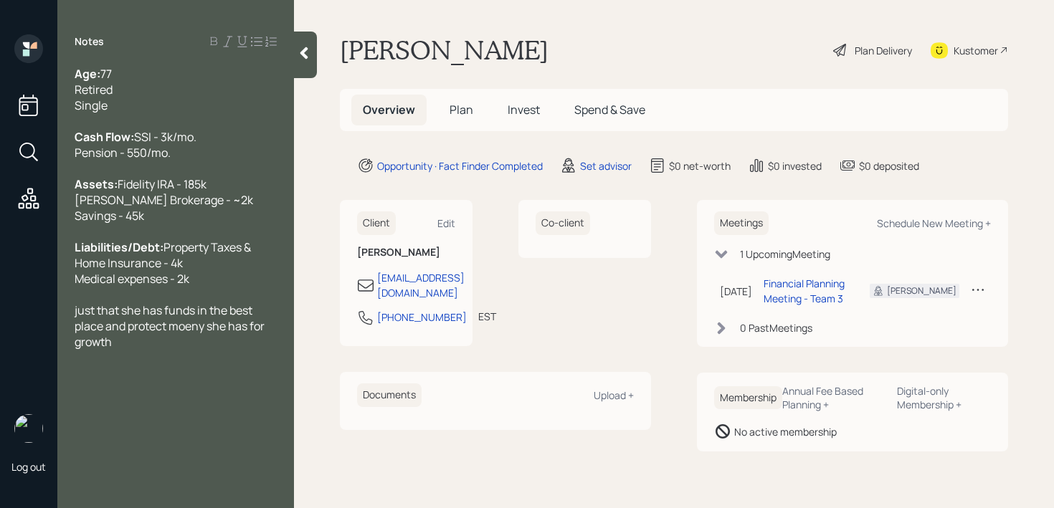
click at [79, 346] on span "just that she has funds in the best place and protect moeny she has for growth" at bounding box center [171, 326] width 192 height 47
click at [161, 366] on div "She doesn't have an advisor and wants to be sure she has funds in the best plac…" at bounding box center [176, 334] width 202 height 63
drag, startPoint x: 151, startPoint y: 379, endPoint x: 171, endPoint y: 396, distance: 26.4
click at [171, 366] on div "She doesn't have an advisor and wants to be sure she has funds in the best plac…" at bounding box center [176, 334] width 202 height 63
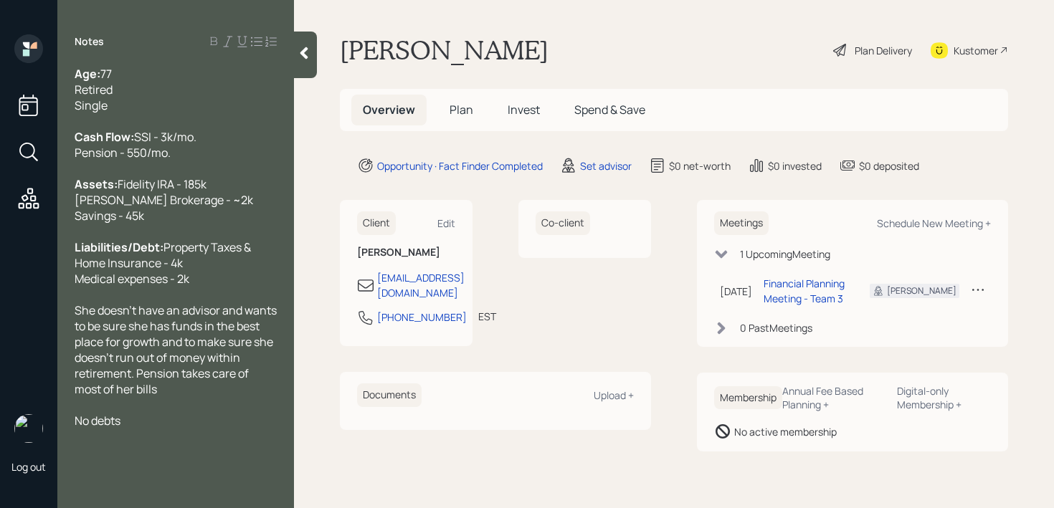
click at [305, 60] on div at bounding box center [305, 55] width 23 height 47
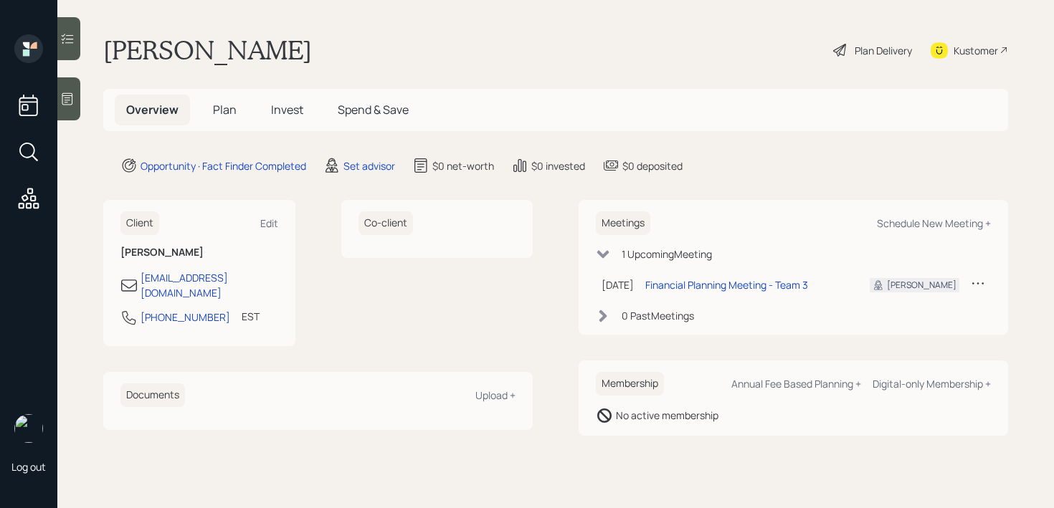
click at [488, 51] on div "Marian Nheali Plan Delivery Kustomer" at bounding box center [555, 50] width 905 height 32
